Goal: Information Seeking & Learning: Learn about a topic

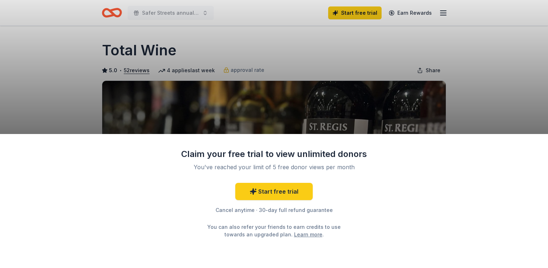
click at [493, 77] on div "Claim your free trial to view unlimited donors You've reached your limit of 5 f…" at bounding box center [274, 134] width 548 height 268
click at [472, 86] on div "Claim your free trial to view unlimited donors You've reached your limit of 5 f…" at bounding box center [274, 134] width 548 height 268
click at [482, 94] on div "Claim your free trial to view unlimited donors You've reached your limit of 5 f…" at bounding box center [274, 134] width 548 height 268
click at [84, 95] on div "Claim your free trial to view unlimited donors You've reached your limit of 5 f…" at bounding box center [274, 134] width 548 height 268
click at [274, 194] on link "Start free trial" at bounding box center [273, 191] width 77 height 17
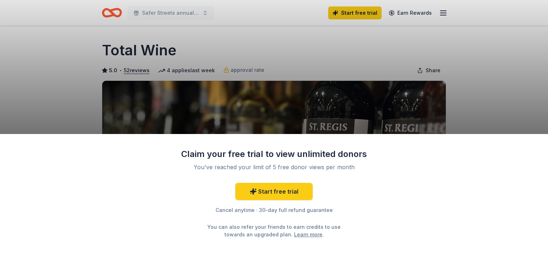
click at [482, 132] on div "Claim your free trial to view unlimited donors You've reached your limit of 5 f…" at bounding box center [274, 134] width 548 height 268
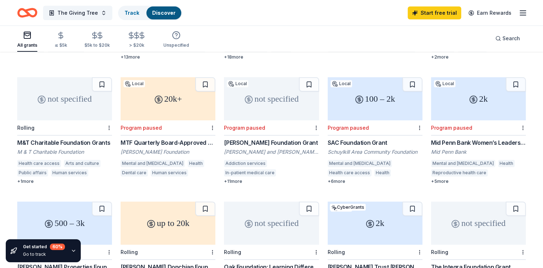
scroll to position [180, 0]
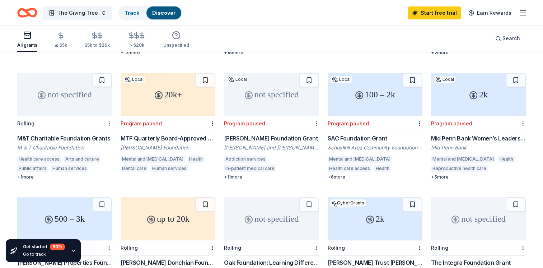
click at [346, 134] on div "SAC Foundation Grant" at bounding box center [374, 138] width 95 height 9
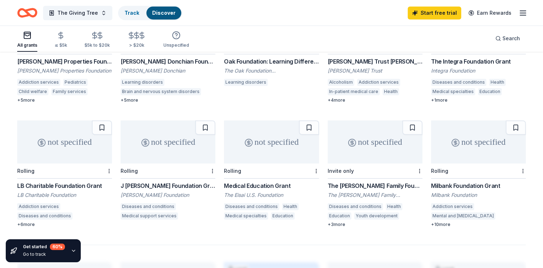
scroll to position [384, 0]
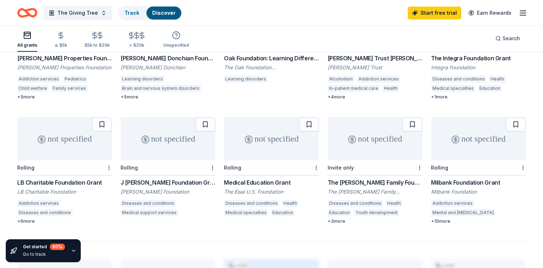
click at [79, 124] on div "not specified" at bounding box center [64, 138] width 95 height 43
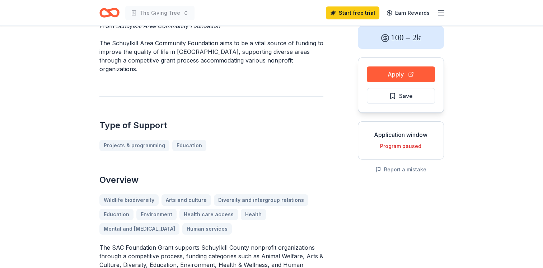
scroll to position [40, 0]
click at [400, 145] on div "Program paused" at bounding box center [401, 146] width 74 height 9
click at [401, 72] on button "Apply" at bounding box center [400, 74] width 68 height 16
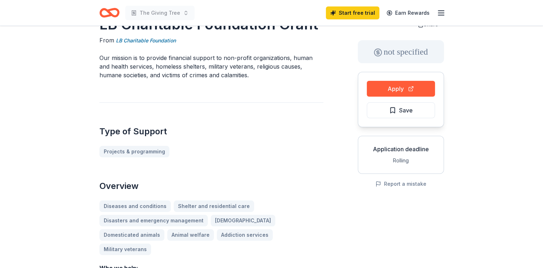
scroll to position [26, 0]
click at [409, 91] on button "Apply" at bounding box center [400, 89] width 68 height 16
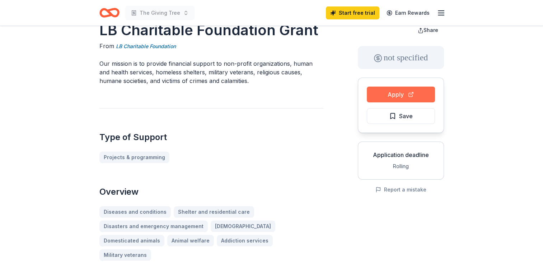
scroll to position [0, 0]
